Goal: Navigation & Orientation: Find specific page/section

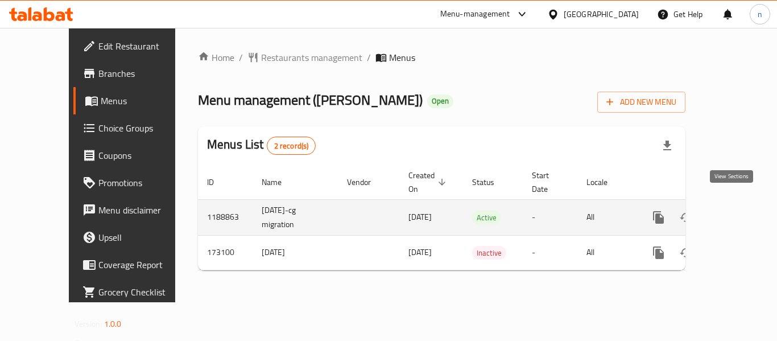
click at [733, 210] on icon "enhanced table" at bounding box center [740, 217] width 14 height 14
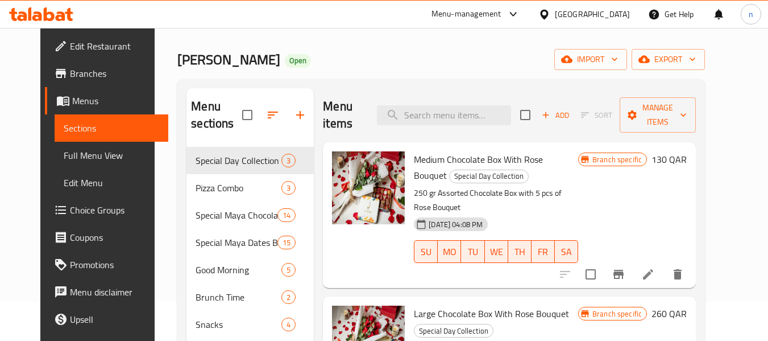
scroll to position [57, 0]
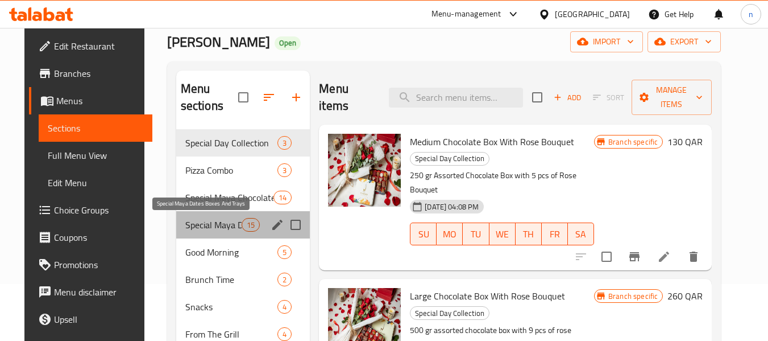
click at [205, 219] on span "Special Maya Dates Boxes And Trays" at bounding box center [213, 225] width 56 height 14
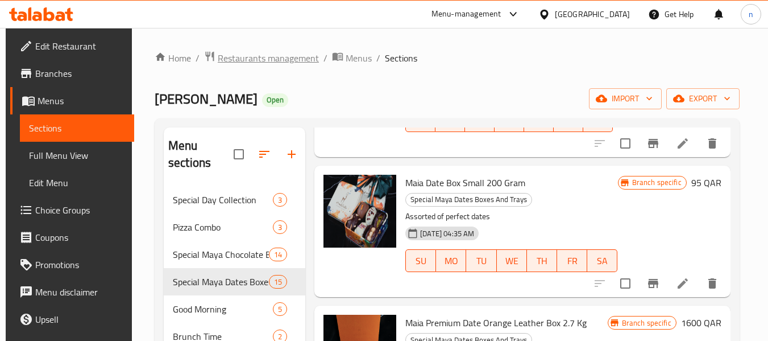
click at [249, 57] on span "Restaurants management" at bounding box center [268, 58] width 101 height 14
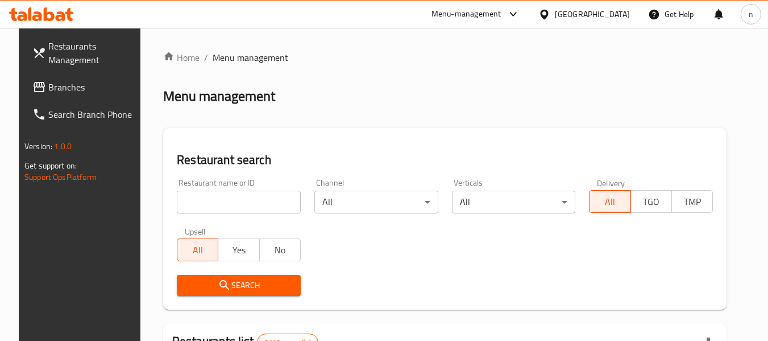
click at [501, 11] on div "Menu-management" at bounding box center [467, 14] width 70 height 14
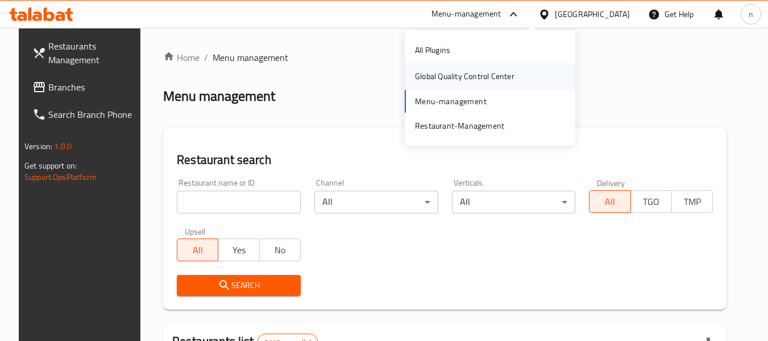
click at [449, 79] on div "Global Quality Control Center" at bounding box center [464, 76] width 99 height 13
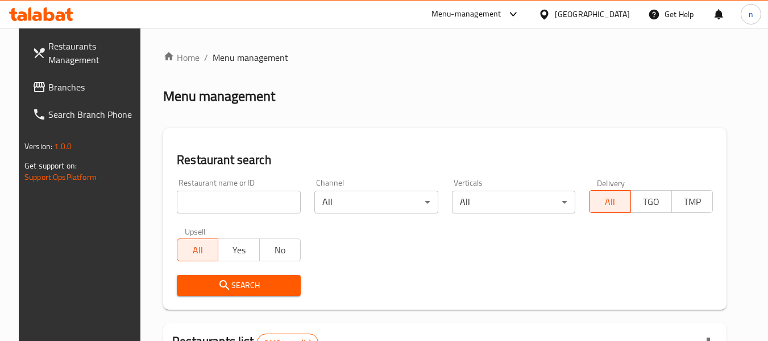
click at [70, 90] on span "Branches" at bounding box center [93, 87] width 90 height 14
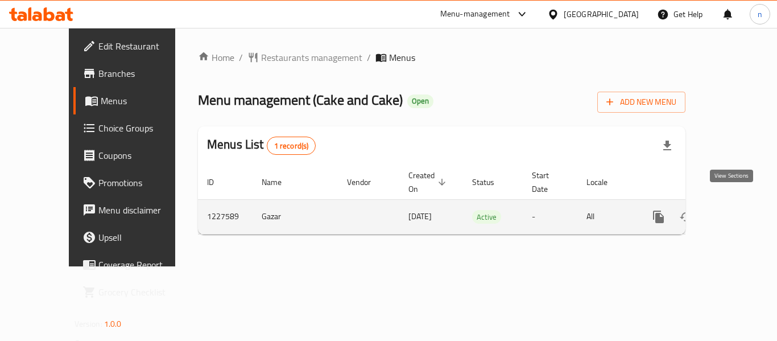
click at [735, 212] on icon "enhanced table" at bounding box center [740, 217] width 10 height 10
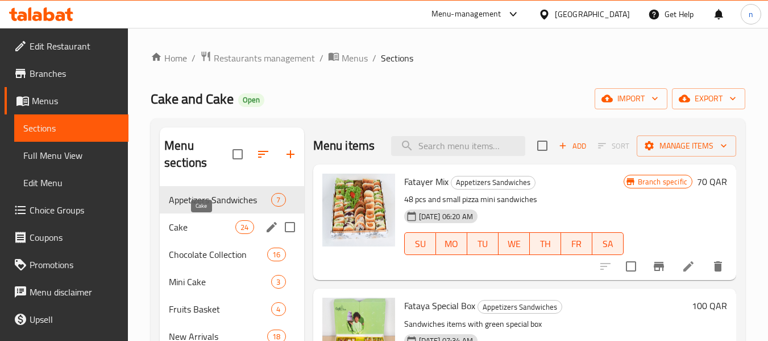
click at [199, 229] on span "Cake" at bounding box center [202, 227] width 67 height 14
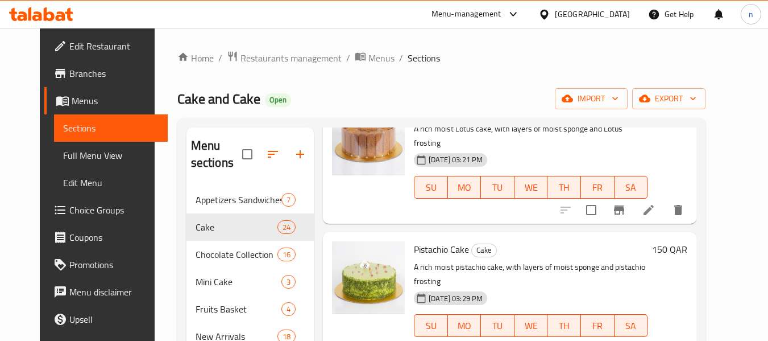
scroll to position [2388, 0]
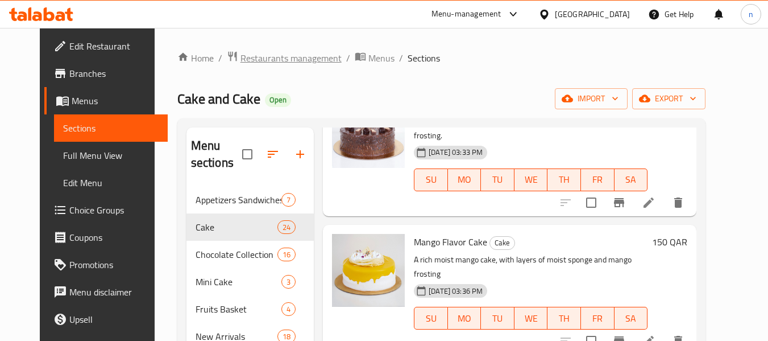
click at [272, 61] on span "Restaurants management" at bounding box center [290, 58] width 101 height 14
